Goal: Navigation & Orientation: Find specific page/section

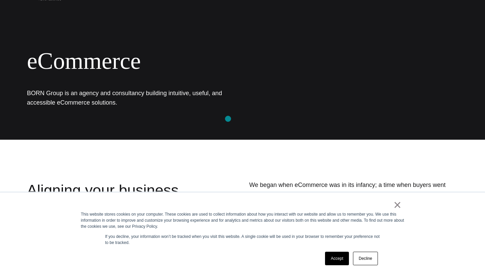
scroll to position [11, 0]
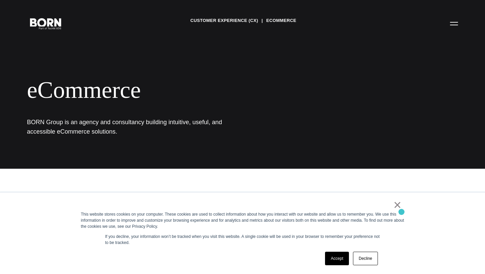
click at [399, 207] on link "×" at bounding box center [398, 205] width 8 height 6
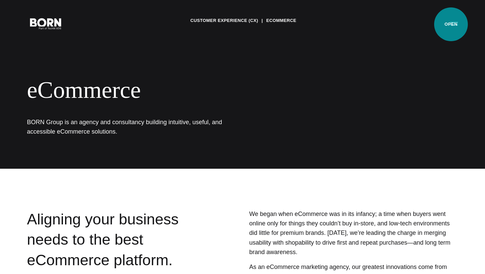
click at [456, 25] on button "Primary Menu" at bounding box center [454, 23] width 16 height 14
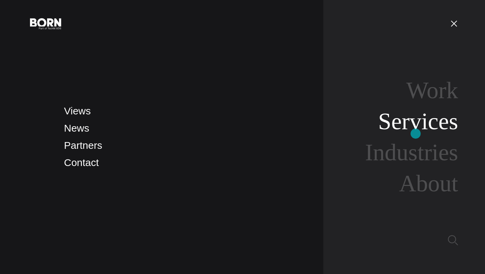
click at [416, 131] on link "Services" at bounding box center [419, 121] width 80 height 26
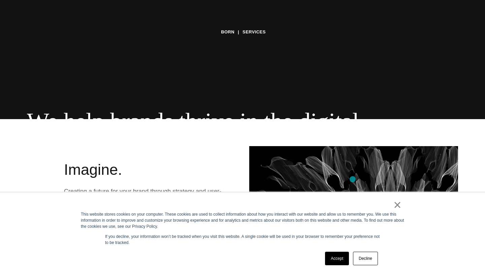
scroll to position [199, 0]
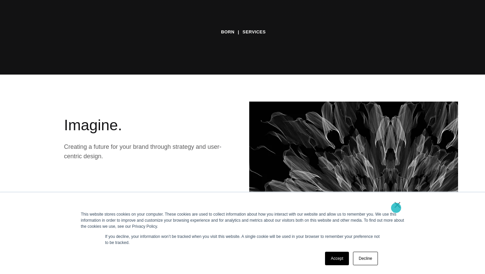
click at [397, 208] on link "×" at bounding box center [398, 205] width 8 height 6
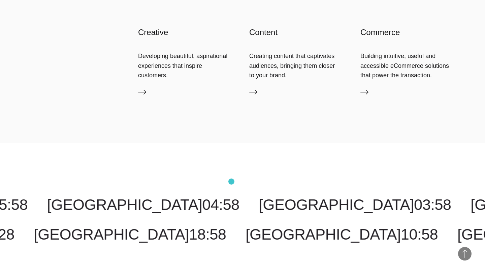
scroll to position [1168, 0]
